Goal: Navigation & Orientation: Find specific page/section

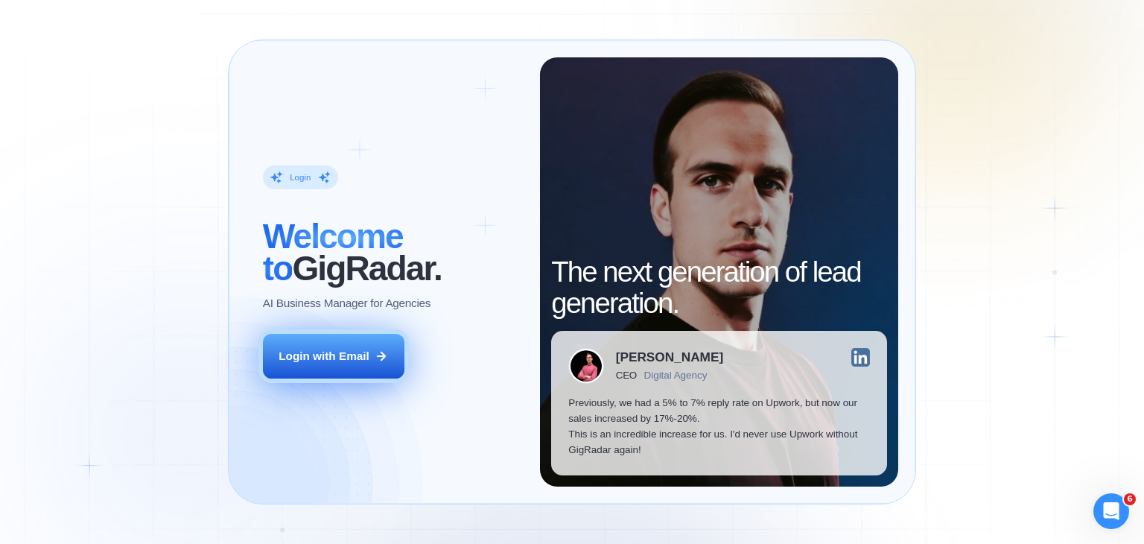
click at [352, 349] on div "Login with Email" at bounding box center [324, 356] width 91 height 16
